Goal: Obtain resource: Obtain resource

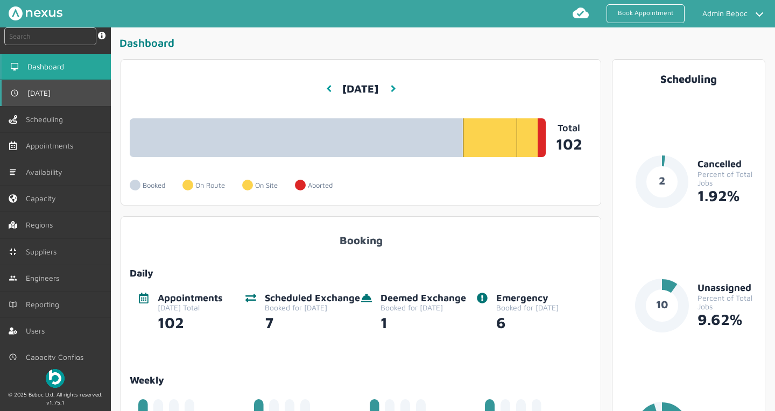
scroll to position [3, 0]
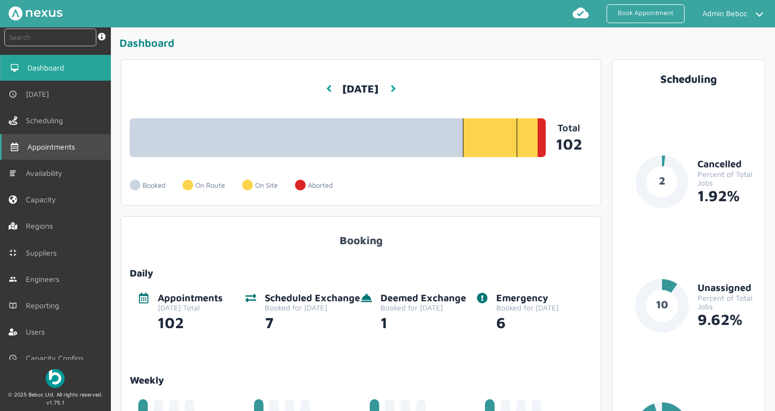
click at [58, 159] on link "Appointments" at bounding box center [55, 147] width 111 height 26
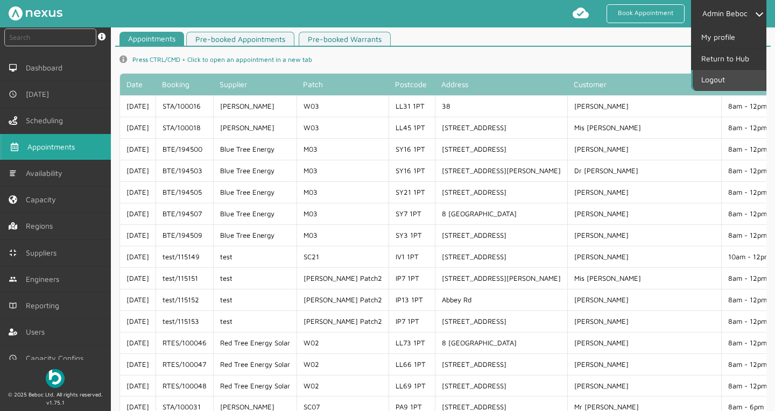
click at [724, 78] on link "Logout" at bounding box center [729, 80] width 73 height 20
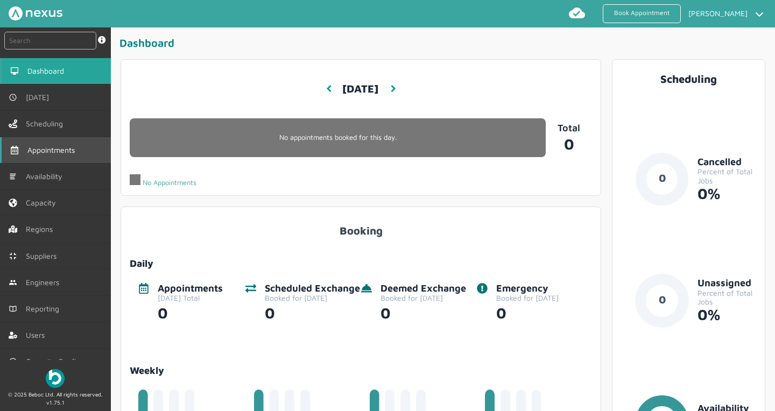
click at [52, 154] on span "Appointments" at bounding box center [53, 150] width 52 height 9
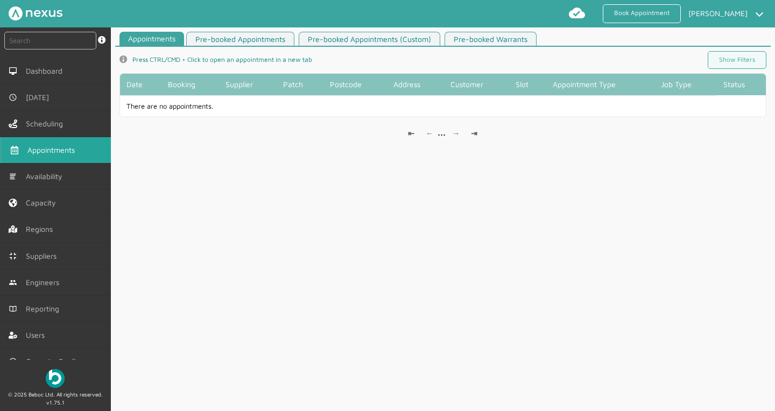
click at [379, 41] on link "Pre-booked Appointments (Custom)" at bounding box center [370, 39] width 142 height 15
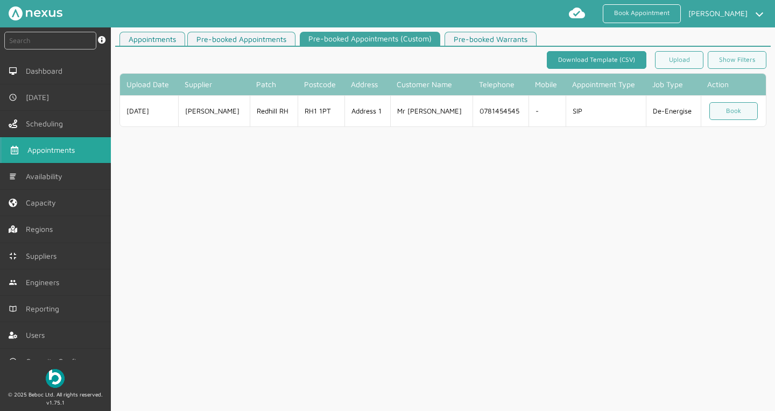
click at [587, 65] on link "Download Template (CSV)" at bounding box center [597, 60] width 100 height 18
click at [132, 112] on td "03/08/25" at bounding box center [149, 110] width 59 height 31
click at [134, 113] on td "03/08/25" at bounding box center [149, 110] width 59 height 31
click at [349, 118] on td "Address 1" at bounding box center [368, 110] width 46 height 31
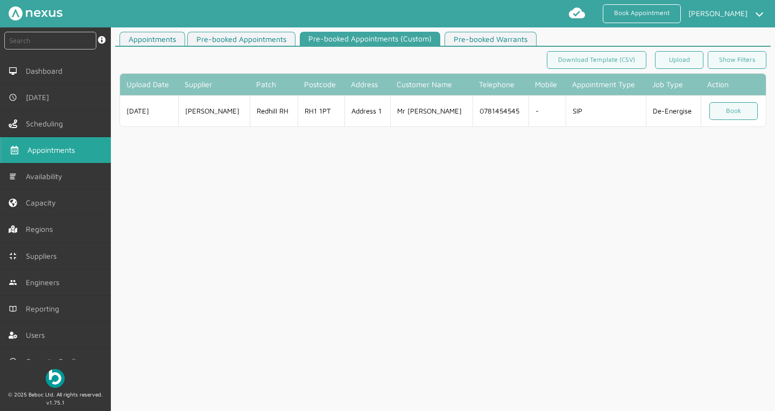
click at [410, 114] on td "Mr John Doe" at bounding box center [431, 110] width 82 height 31
click at [473, 115] on td "0781454545" at bounding box center [501, 110] width 56 height 31
click at [710, 62] on link "Show Filters" at bounding box center [737, 60] width 59 height 18
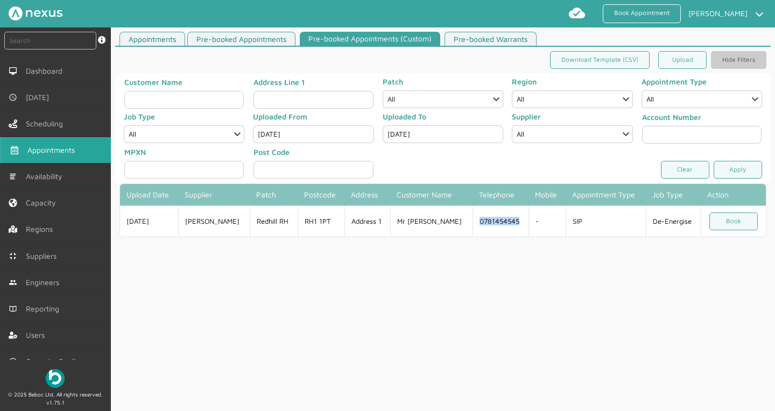
click at [156, 40] on link "Appointments" at bounding box center [153, 39] width 66 height 15
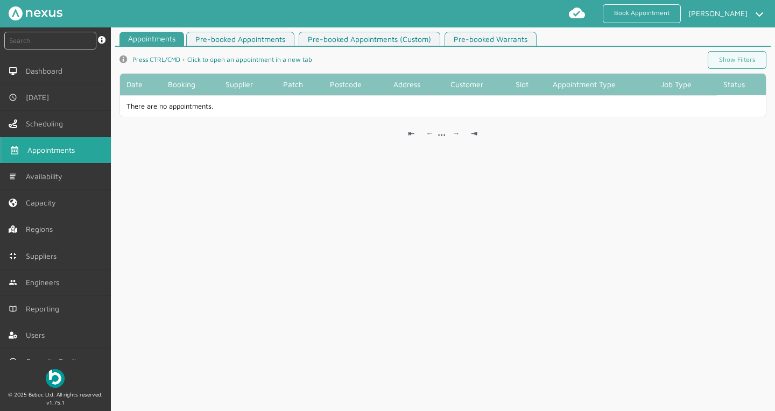
click at [239, 37] on link "Pre-booked Appointments" at bounding box center [240, 39] width 108 height 15
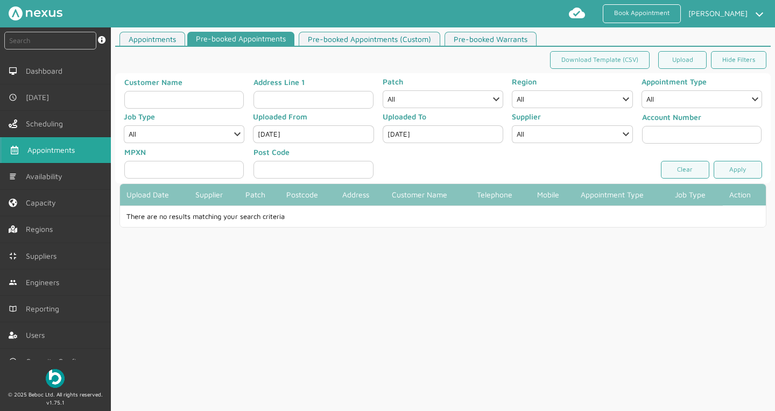
click at [374, 40] on link "Pre-booked Appointments (Custom)" at bounding box center [370, 39] width 142 height 15
